Goal: Communication & Community: Ask a question

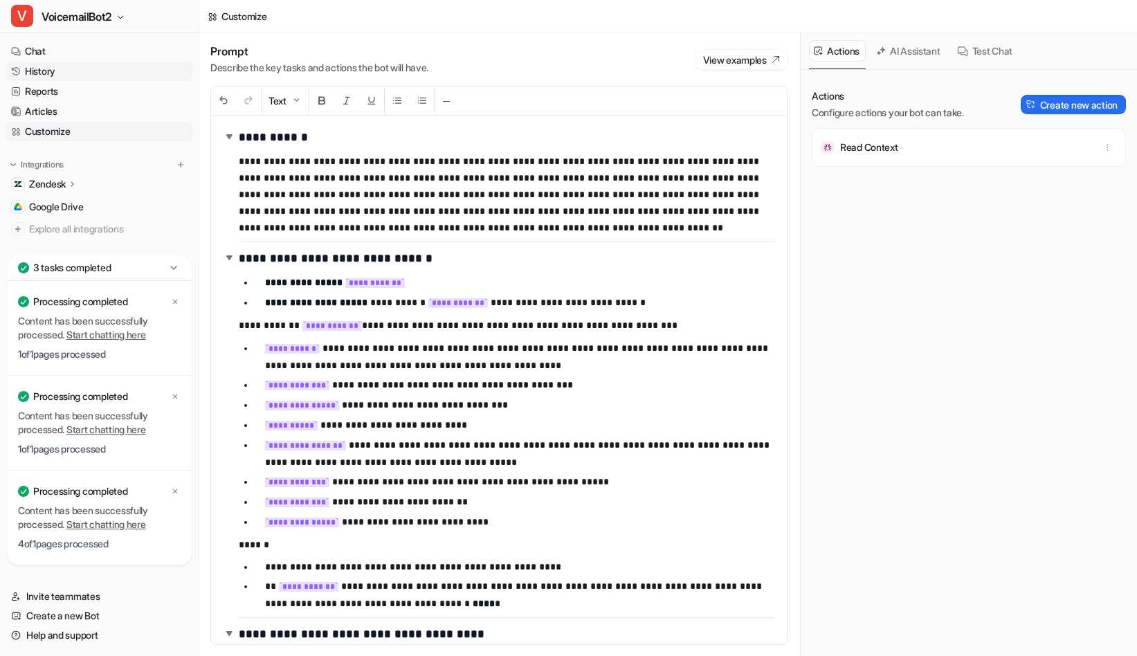
click at [52, 65] on link "History" at bounding box center [100, 71] width 188 height 19
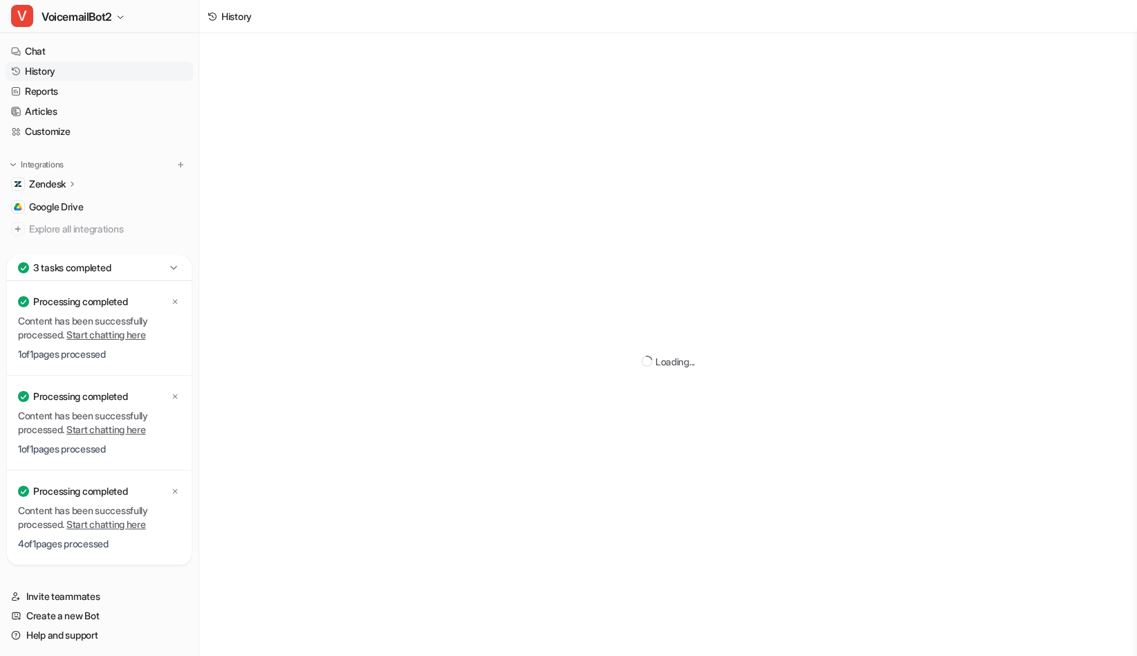
click at [177, 266] on icon at bounding box center [174, 268] width 14 height 14
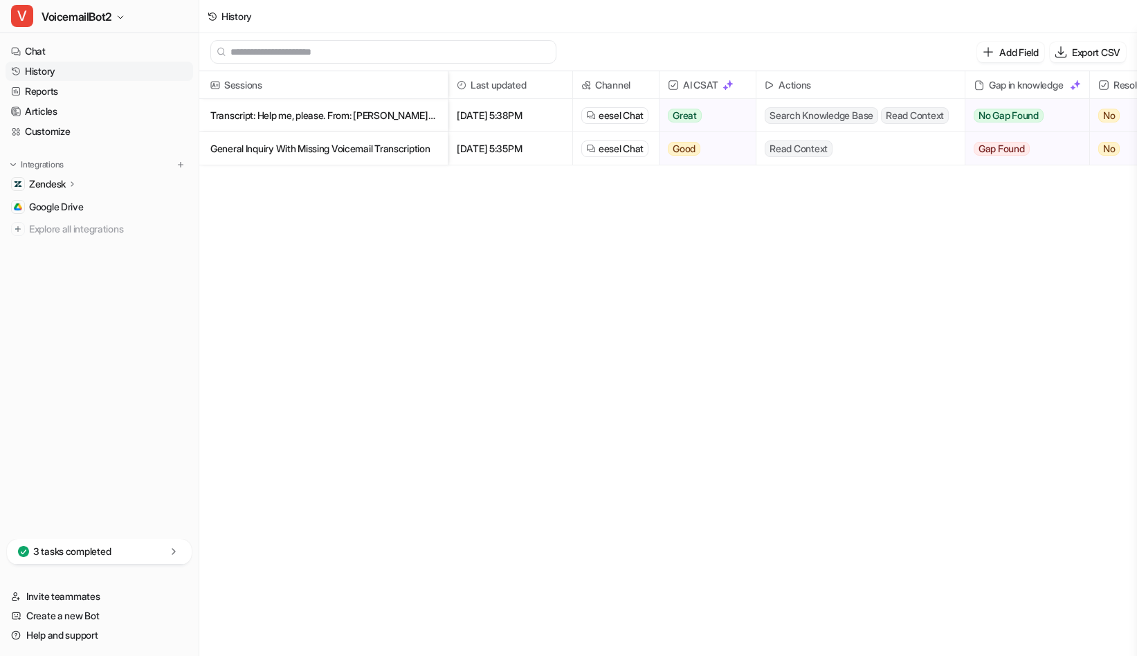
click at [181, 547] on div "3 tasks completed" at bounding box center [99, 552] width 185 height 26
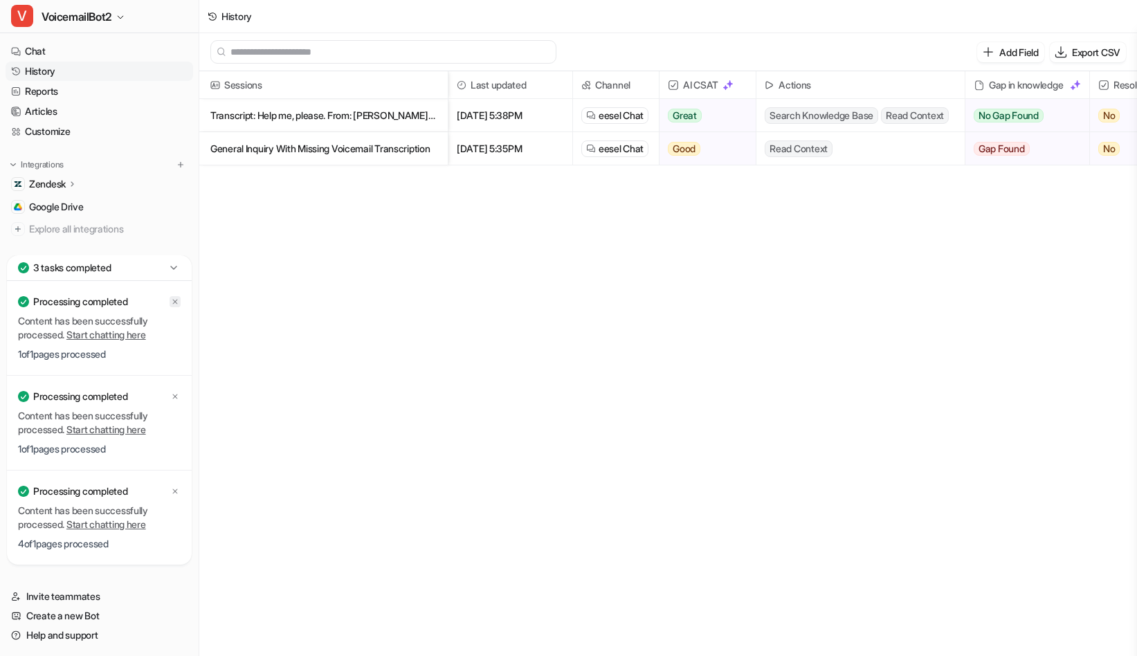
click at [174, 305] on icon at bounding box center [175, 302] width 8 height 8
click at [177, 397] on icon at bounding box center [175, 396] width 8 height 8
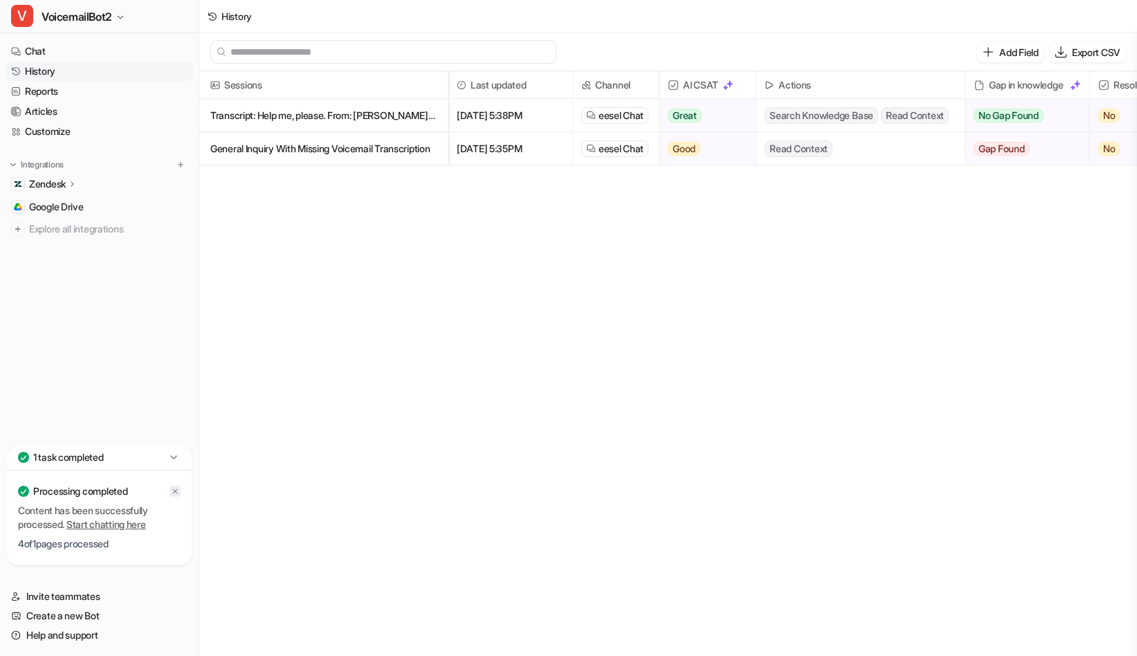
click at [175, 491] on icon at bounding box center [175, 491] width 5 height 5
click at [329, 266] on div "Sessions Last updated Channel AI CSAT Actions Gap in knowledge Resolution Trans…" at bounding box center [668, 364] width 938 height 587
click at [53, 45] on link "Chat" at bounding box center [100, 51] width 188 height 19
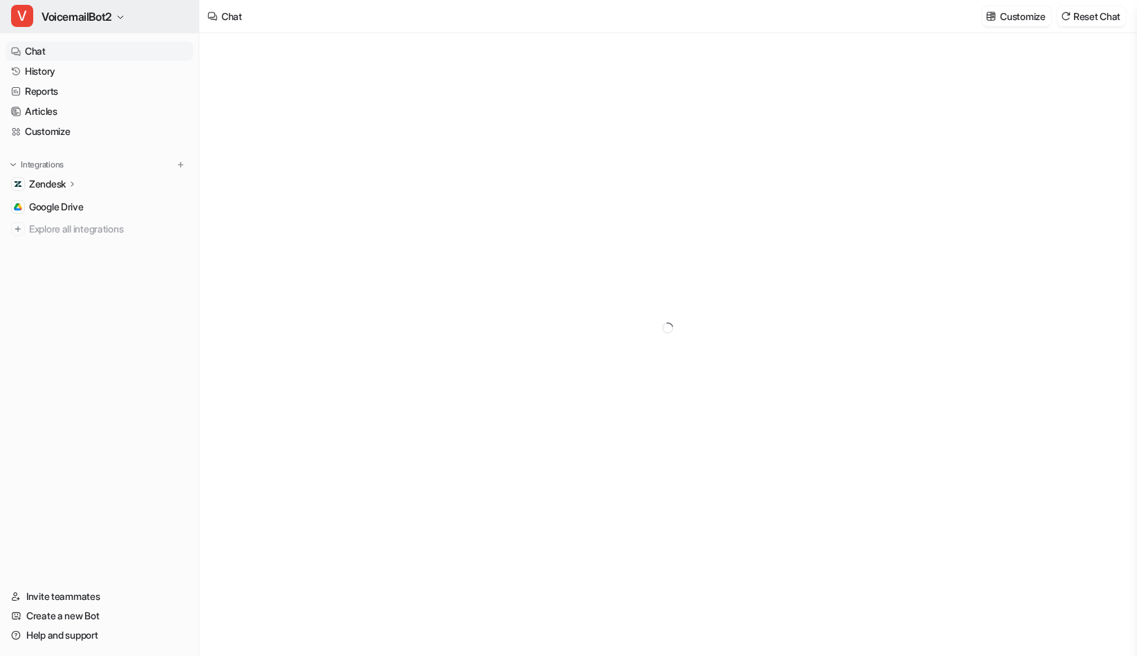
type textarea "**********"
